Goal: Task Accomplishment & Management: Use online tool/utility

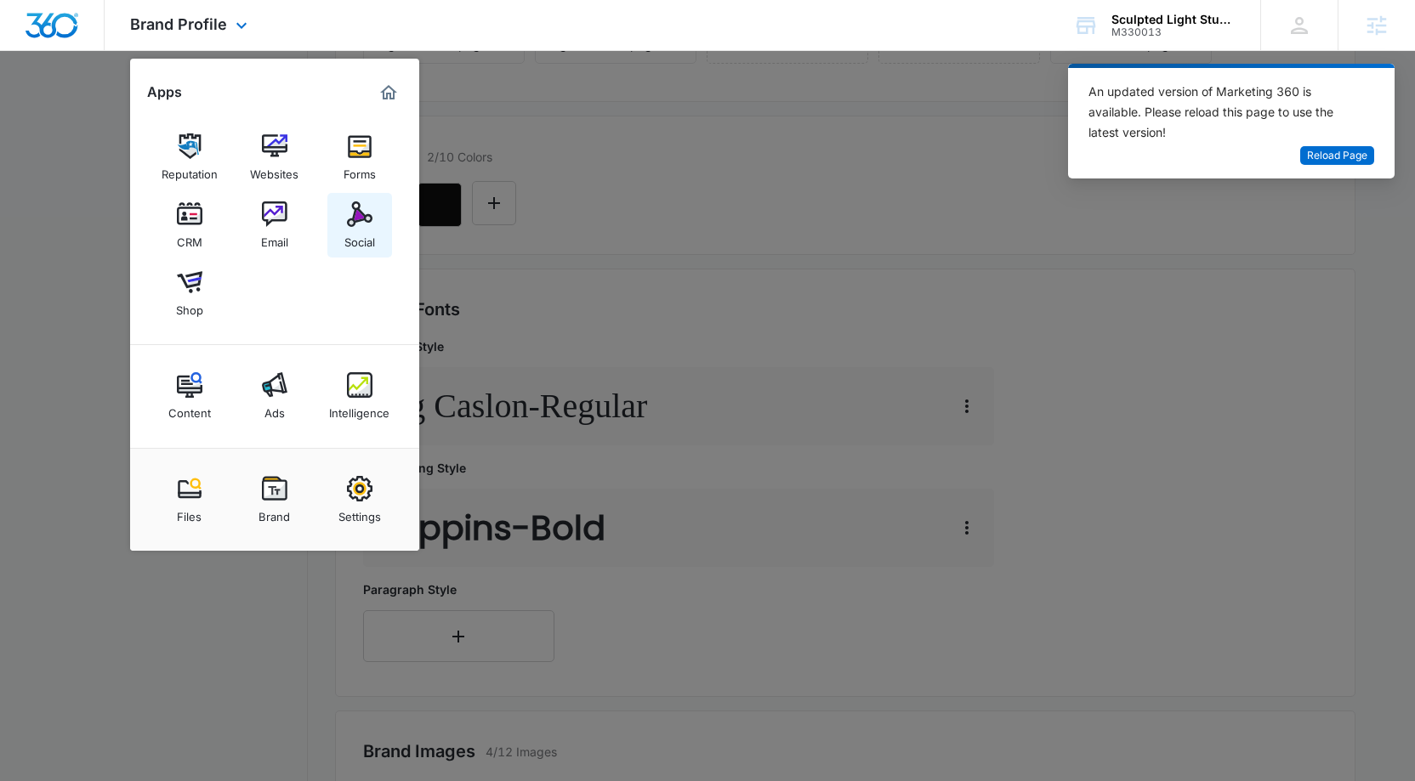
click at [352, 219] on img at bounding box center [360, 215] width 26 height 26
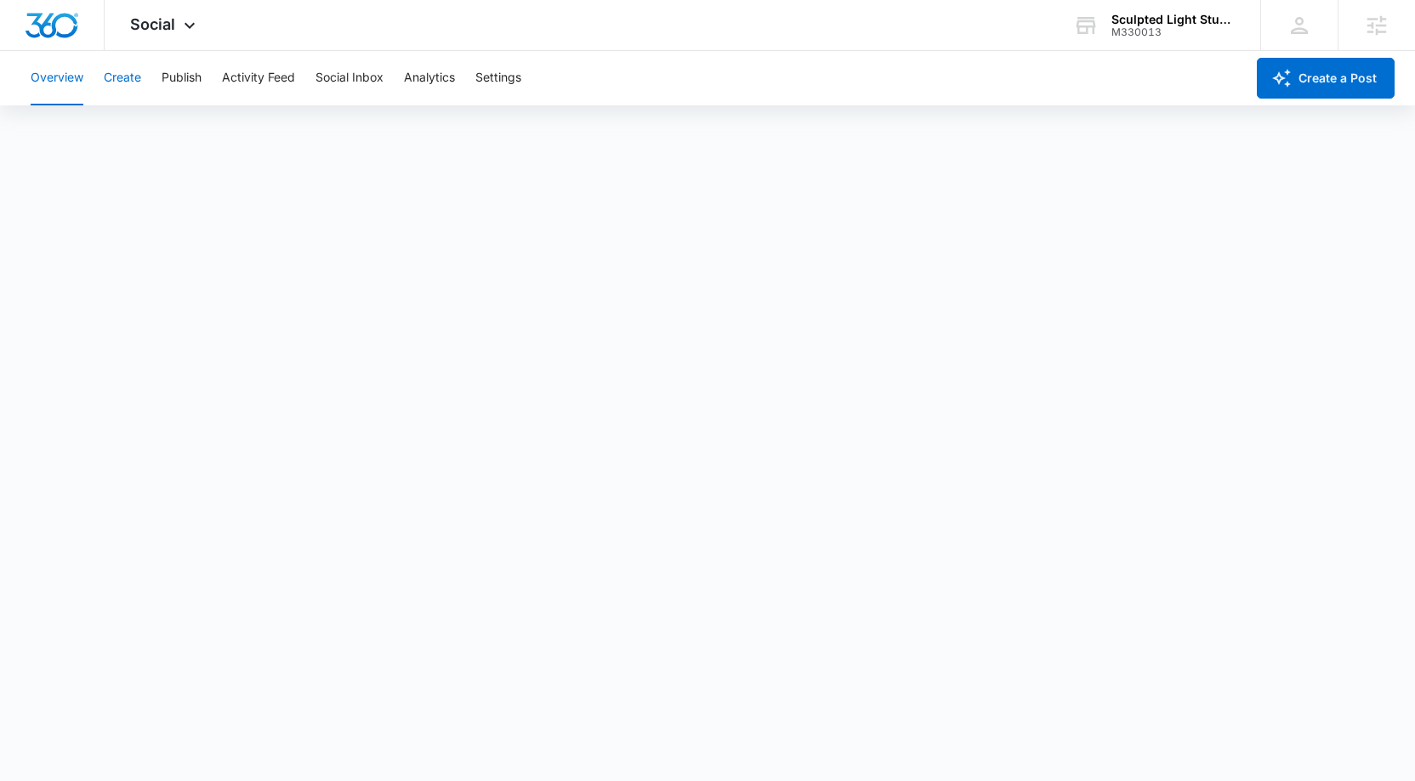
click at [131, 78] on button "Create" at bounding box center [122, 78] width 37 height 54
click at [190, 127] on button "Approvals" at bounding box center [166, 130] width 57 height 48
